Goal: Task Accomplishment & Management: Manage account settings

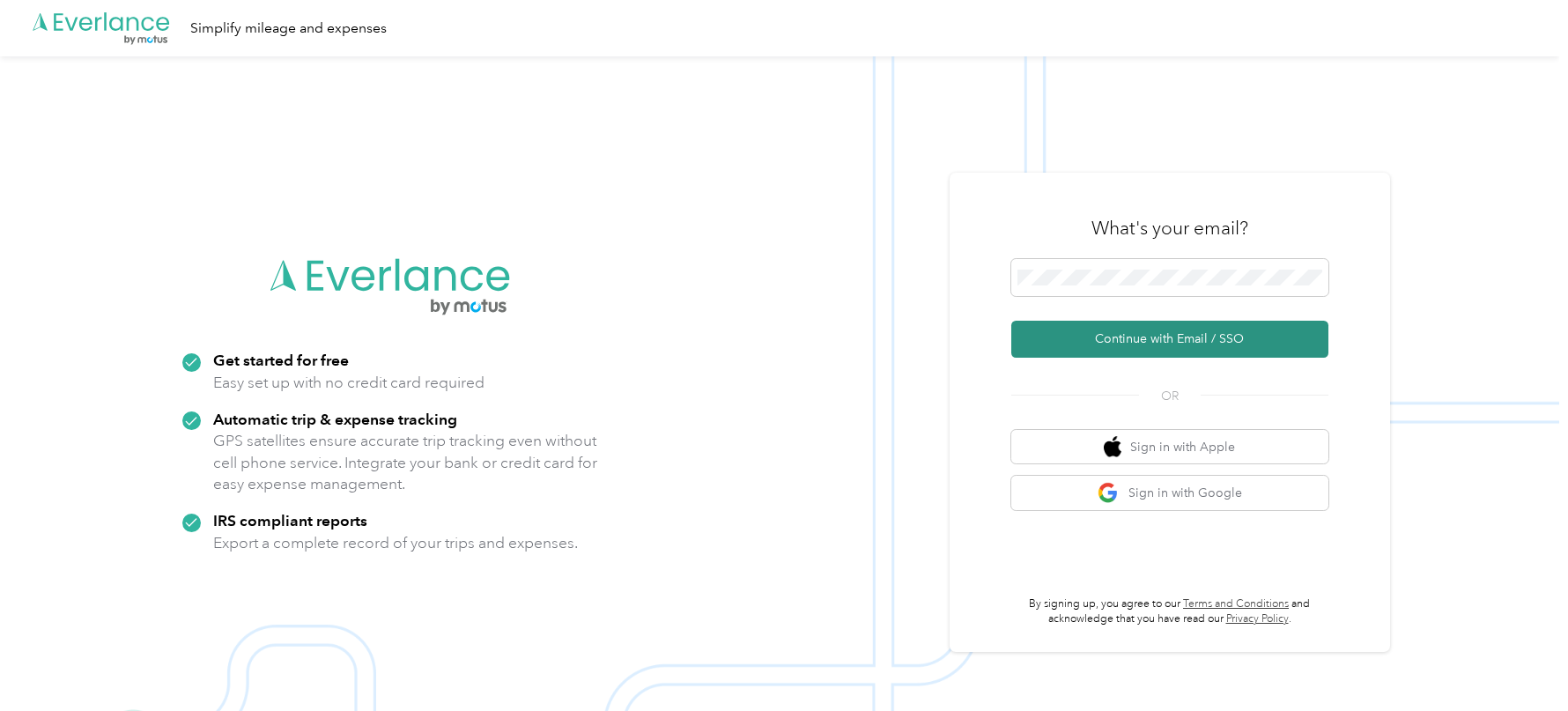
click at [1099, 335] on button "Continue with Email / SSO" at bounding box center [1170, 339] width 317 height 37
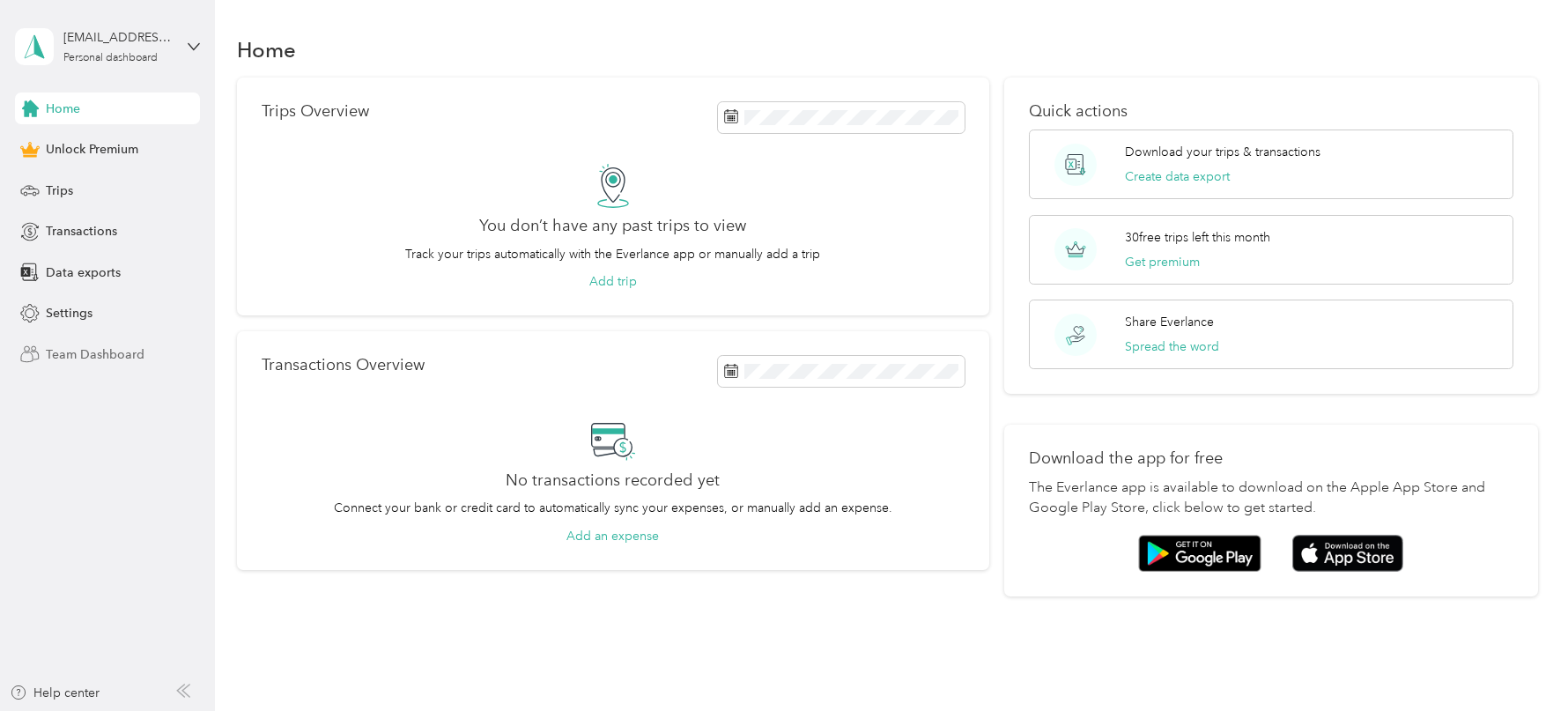
click at [114, 352] on span "Team Dashboard" at bounding box center [95, 354] width 99 height 19
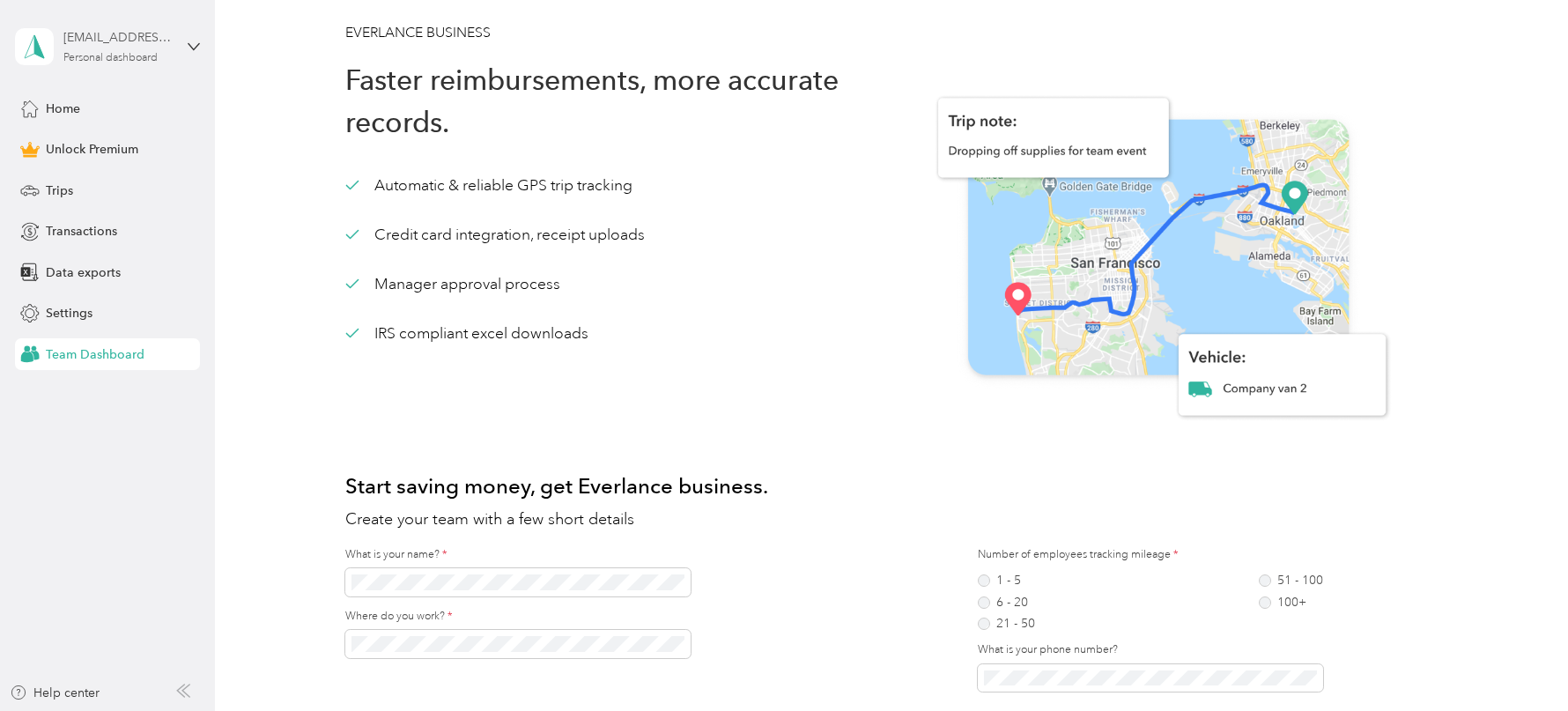
click at [158, 50] on div "[EMAIL_ADDRESS][DOMAIN_NAME] Personal dashboard" at bounding box center [119, 45] width 110 height 35
click at [156, 139] on div "Log out" at bounding box center [200, 144] width 346 height 31
